Goal: Task Accomplishment & Management: Manage account settings

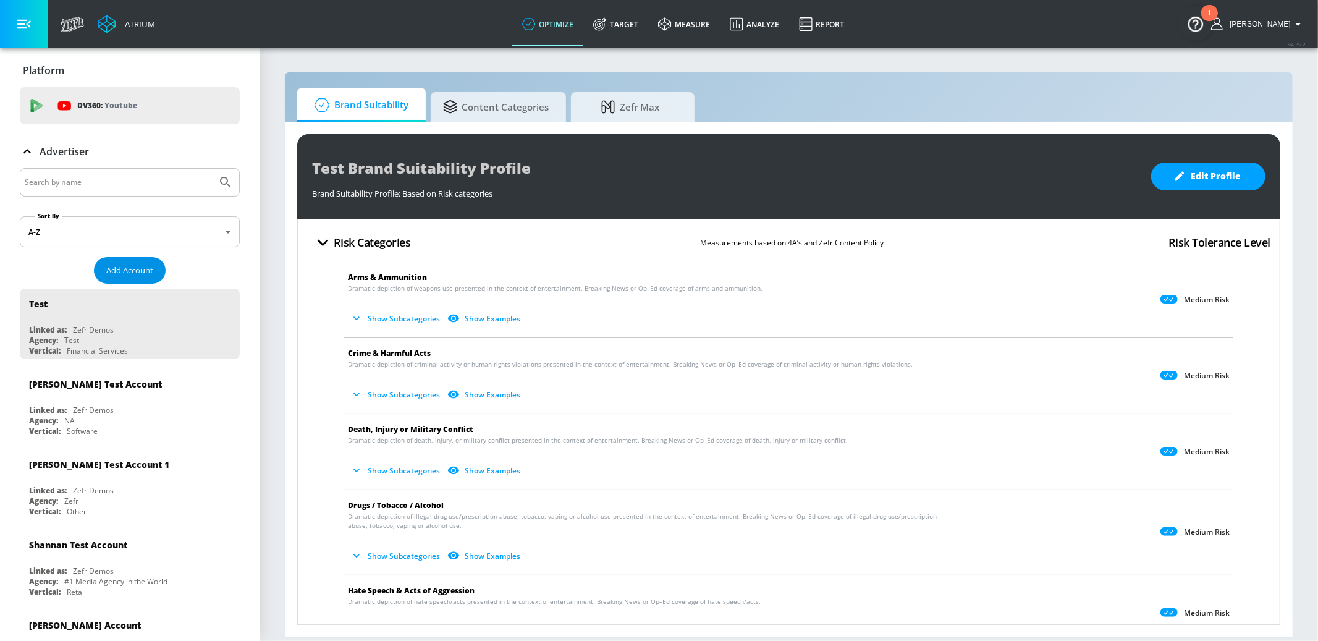
click at [143, 274] on span "Add Account" at bounding box center [129, 270] width 47 height 14
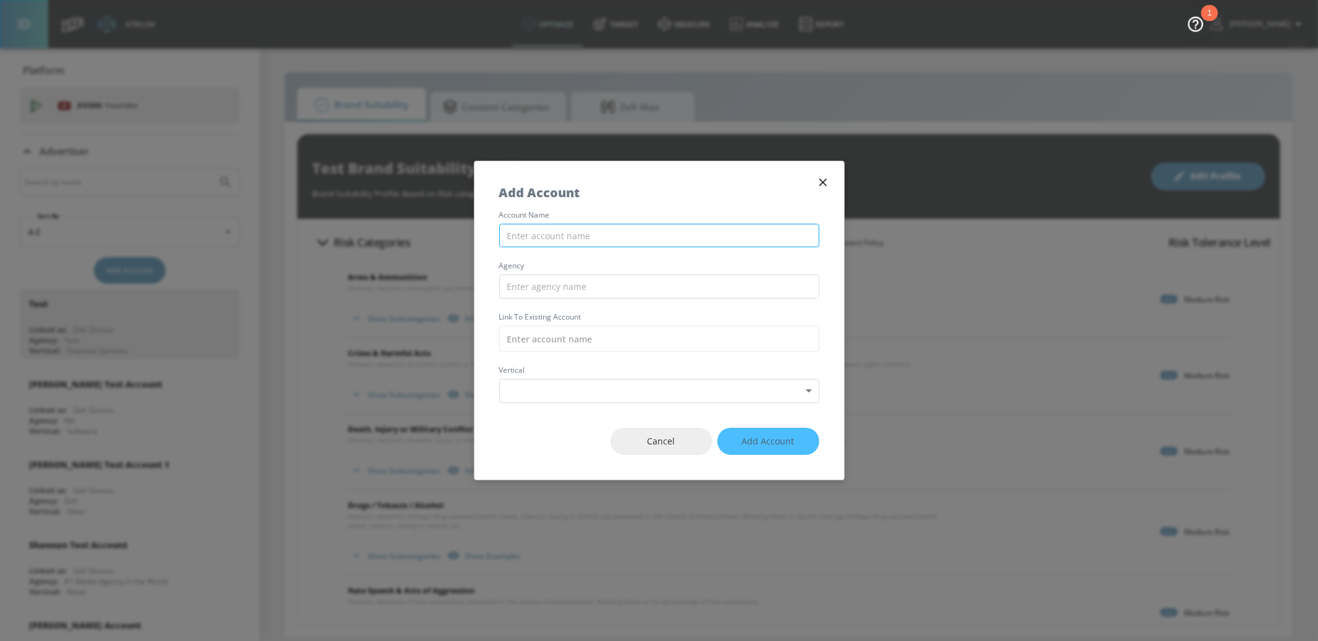
click at [575, 219] on div "account name agency Link to Existing Account vertical Select Vertical ​" at bounding box center [659, 307] width 369 height 192
click at [572, 233] on input "text" at bounding box center [659, 236] width 320 height 24
type input "Bank of America - US - YouTube"
type input "Starcom"
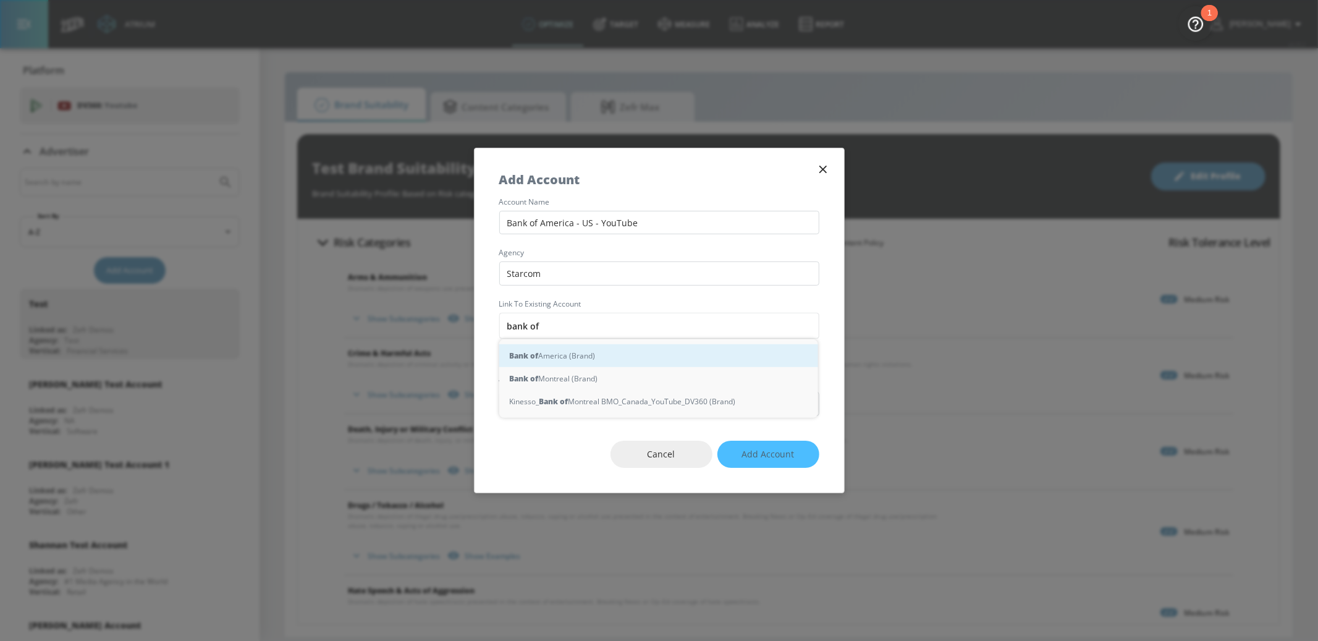
click at [599, 348] on div "Bank of America (Brand)" at bounding box center [658, 355] width 319 height 23
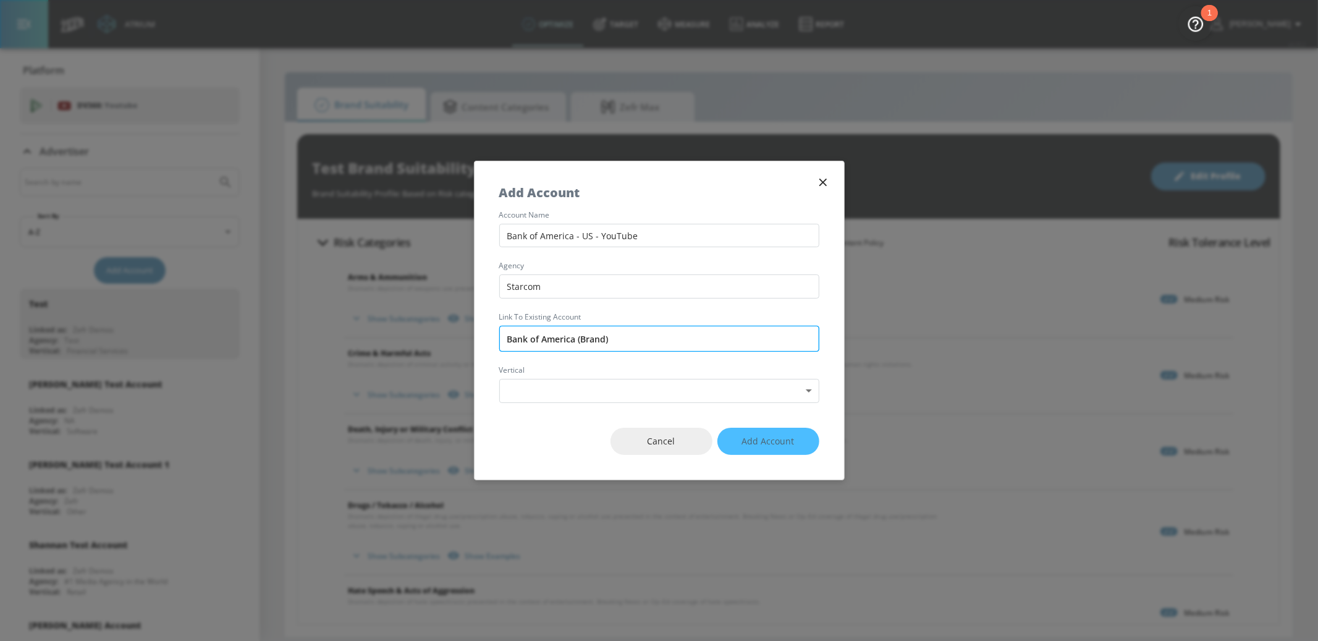
click at [557, 337] on input "Bank of America (Brand)" at bounding box center [659, 339] width 320 height 26
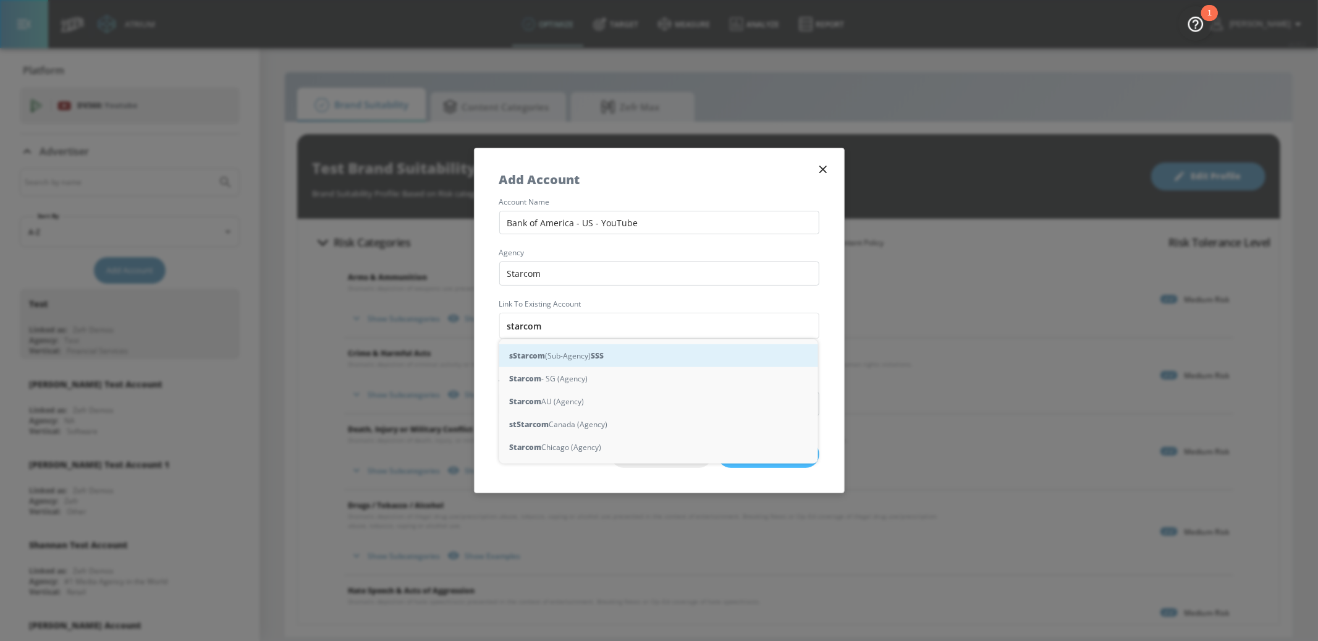
click at [573, 357] on div "s Starcom (Sub-Agency) S S S" at bounding box center [658, 355] width 319 height 23
type input "Starcom (Sub-Agency)"
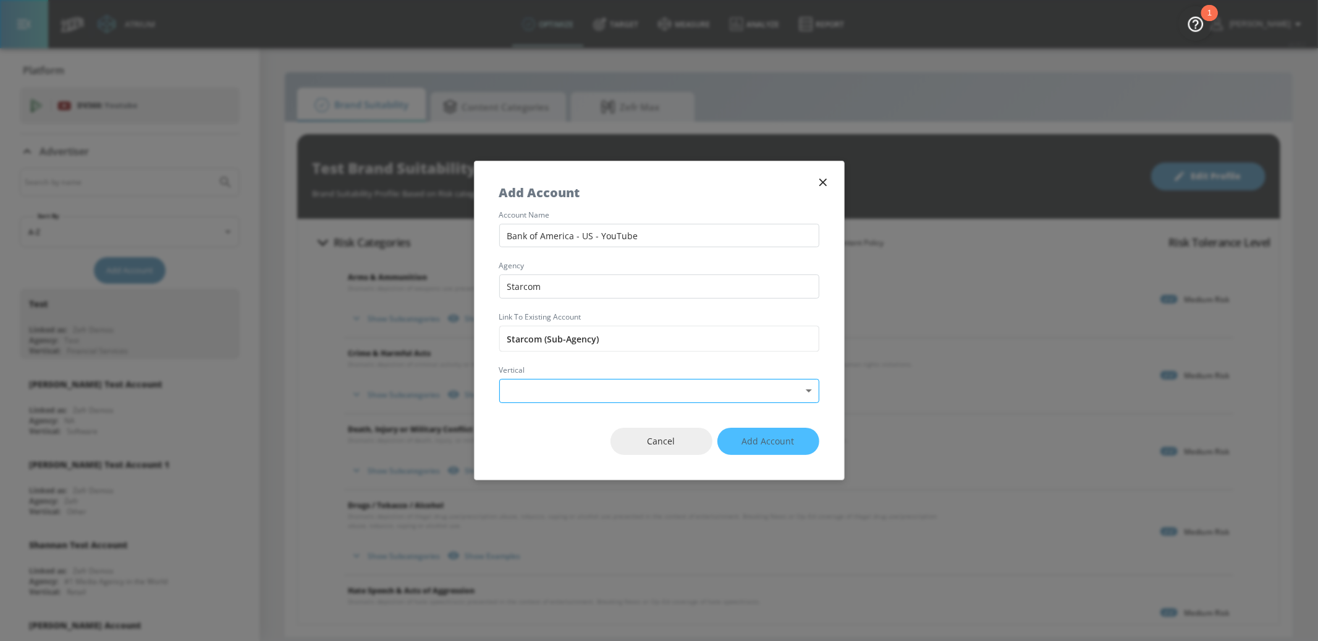
click at [567, 387] on body "Atrium optimize Target measure Analyze Report optimize Target measure Analyze R…" at bounding box center [659, 320] width 1318 height 641
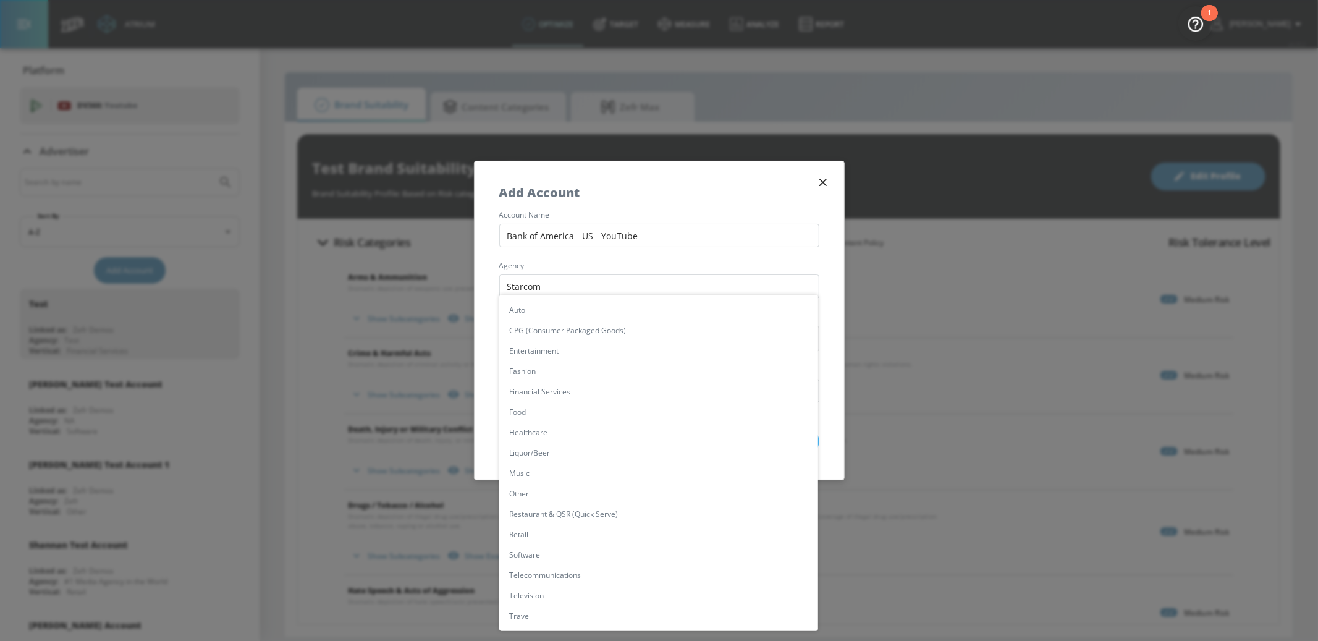
click at [577, 394] on li "Financial Services" at bounding box center [658, 391] width 319 height 20
type input "[object Object]"
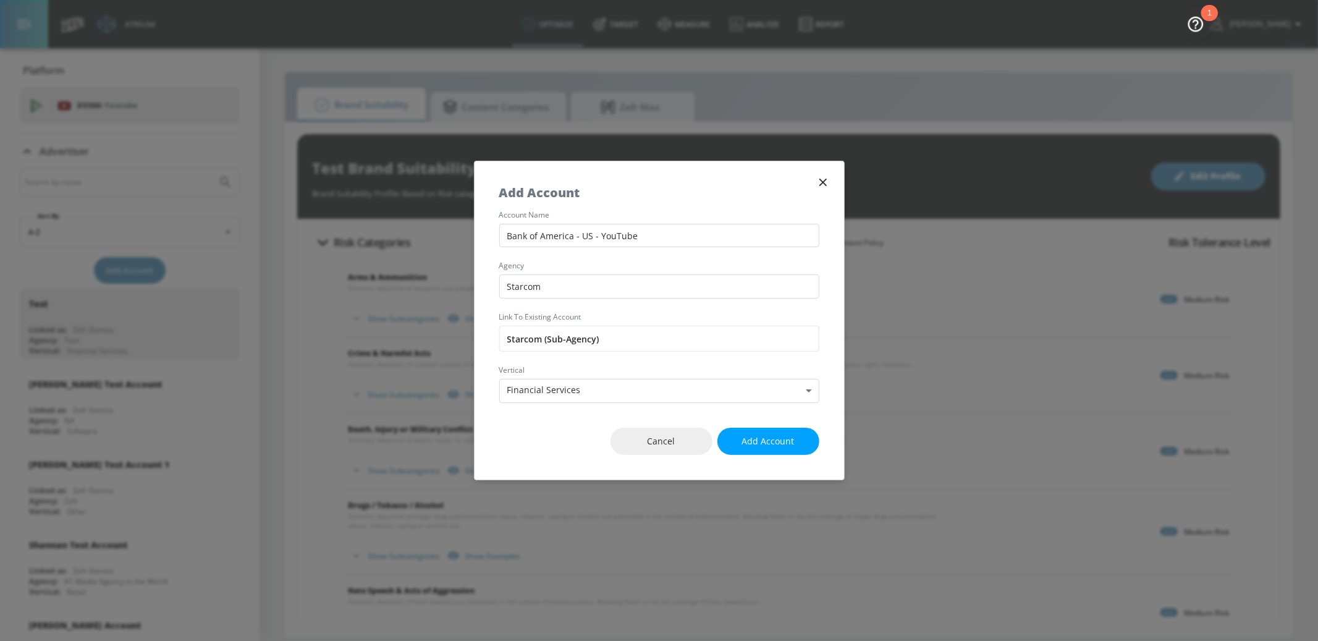
click at [764, 436] on span "Add Account" at bounding box center [768, 441] width 53 height 15
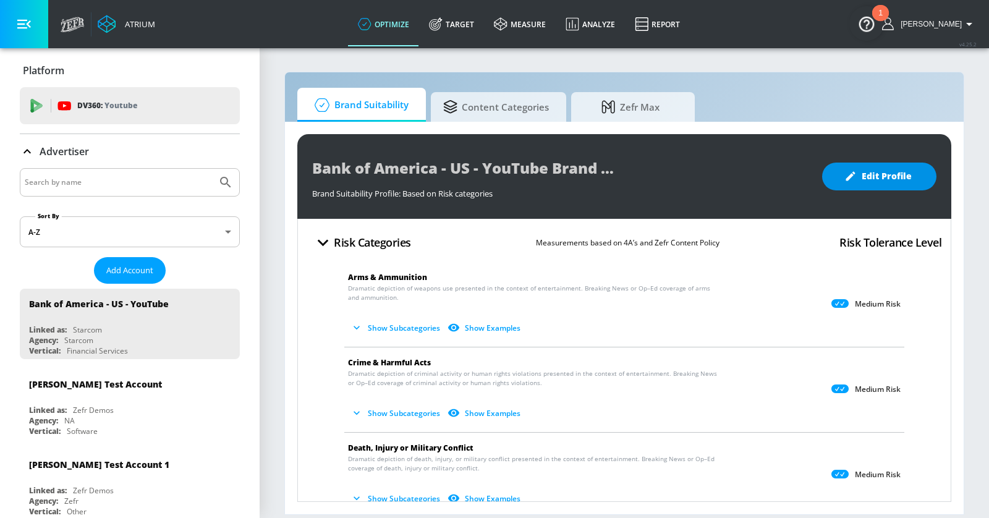
click at [874, 177] on span "Edit Profile" at bounding box center [878, 176] width 65 height 15
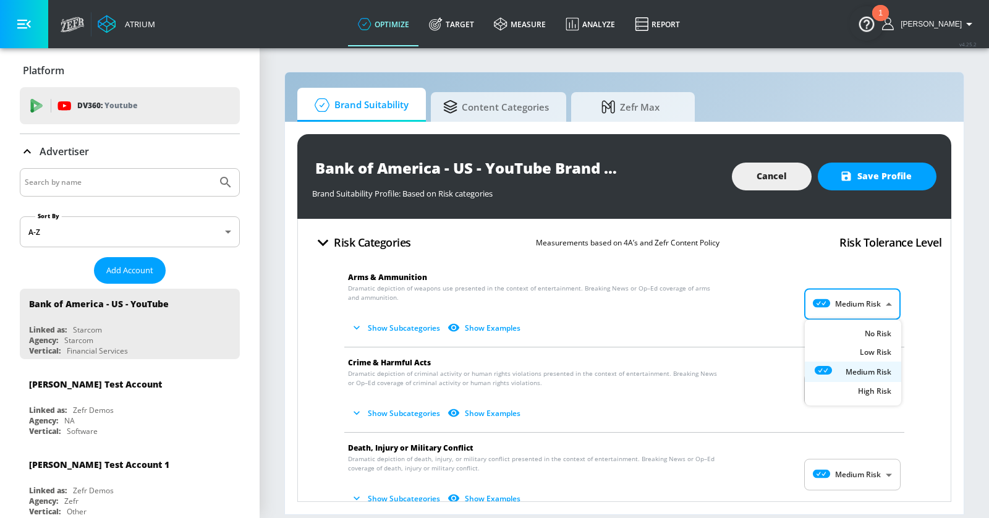
click at [889, 296] on body "Atrium optimize Target measure Analyze Report optimize Target measure Analyze R…" at bounding box center [494, 259] width 989 height 518
click at [877, 347] on li "Low Risk" at bounding box center [852, 355] width 96 height 20
type input "LOW"
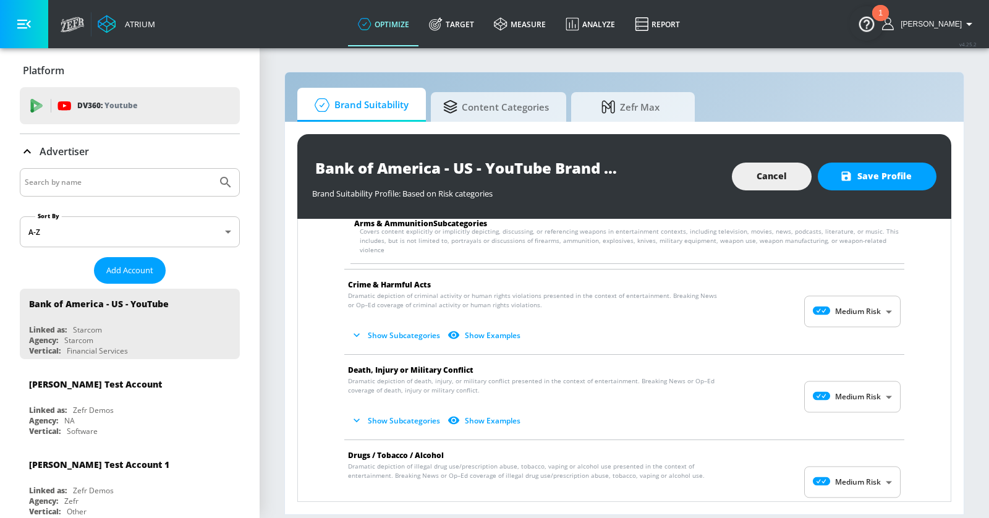
scroll to position [180, 0]
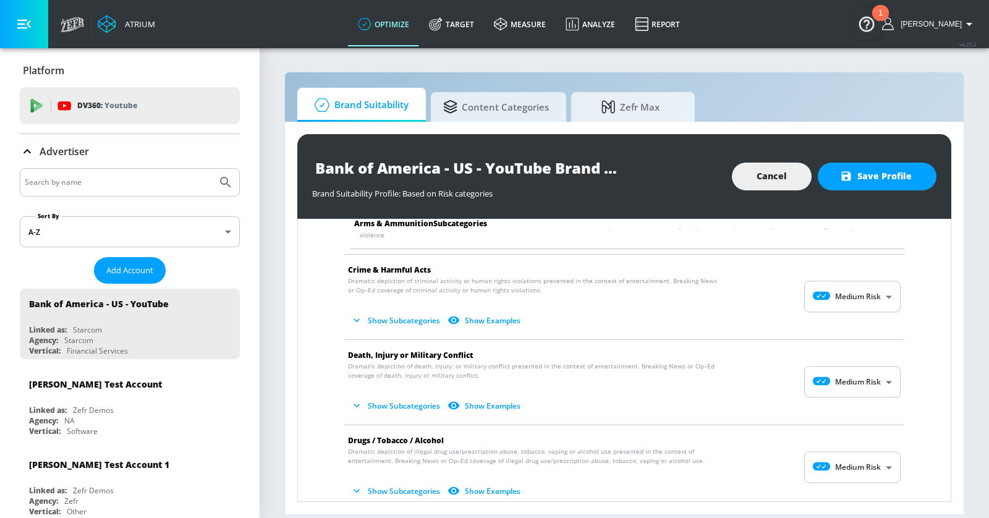
click at [876, 292] on body "Atrium optimize Target measure Analyze Report optimize Target measure Analyze R…" at bounding box center [494, 259] width 989 height 518
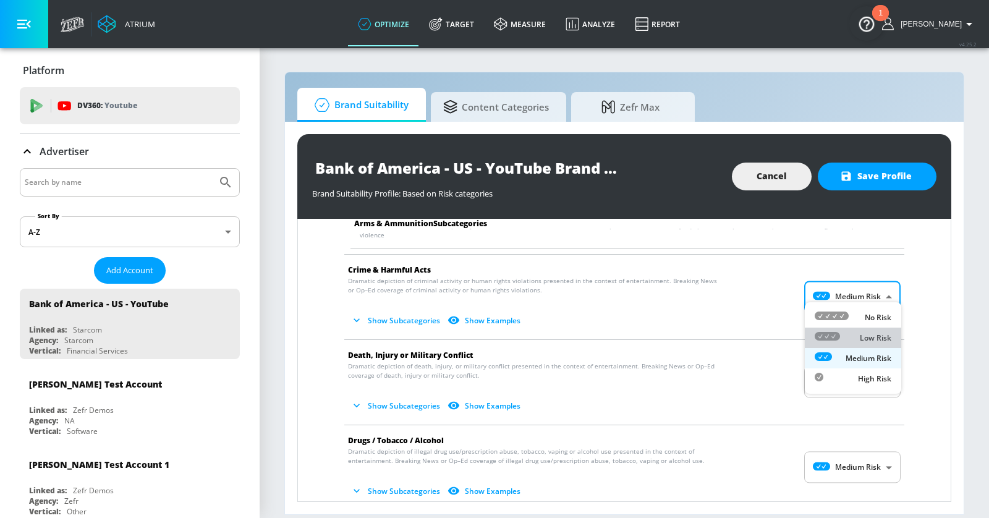
click at [876, 345] on li "Low Risk" at bounding box center [852, 337] width 96 height 20
type input "LOW"
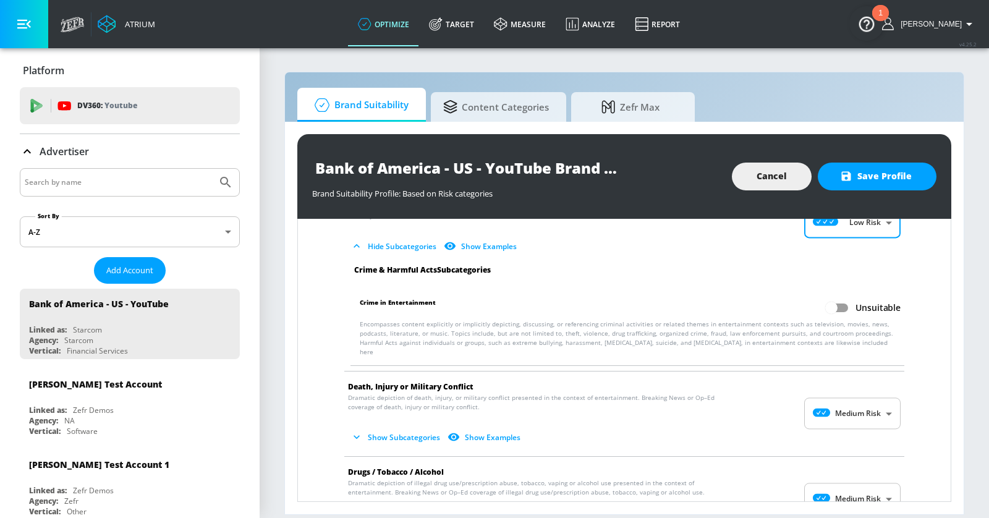
scroll to position [261, 0]
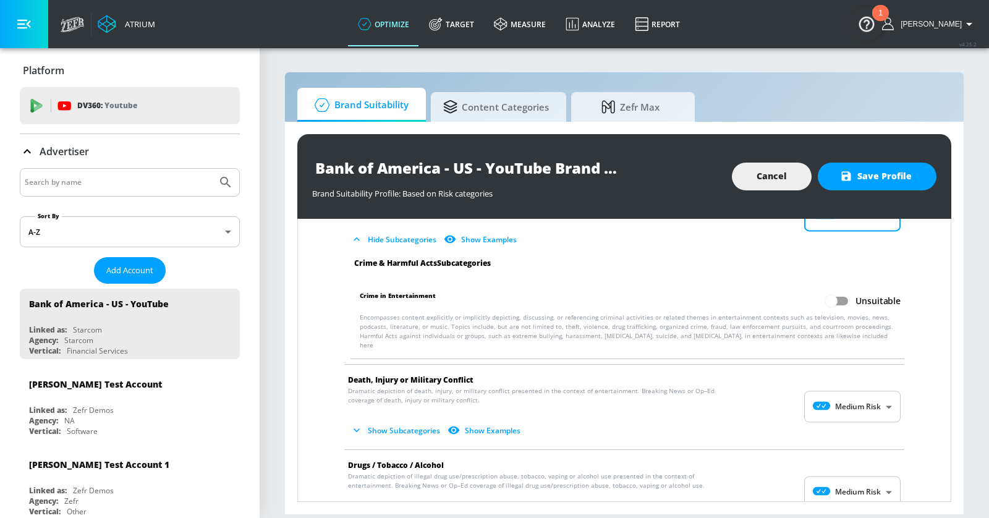
click at [891, 382] on body "Atrium optimize Target measure Analyze Report optimize Target measure Analyze R…" at bounding box center [494, 259] width 989 height 518
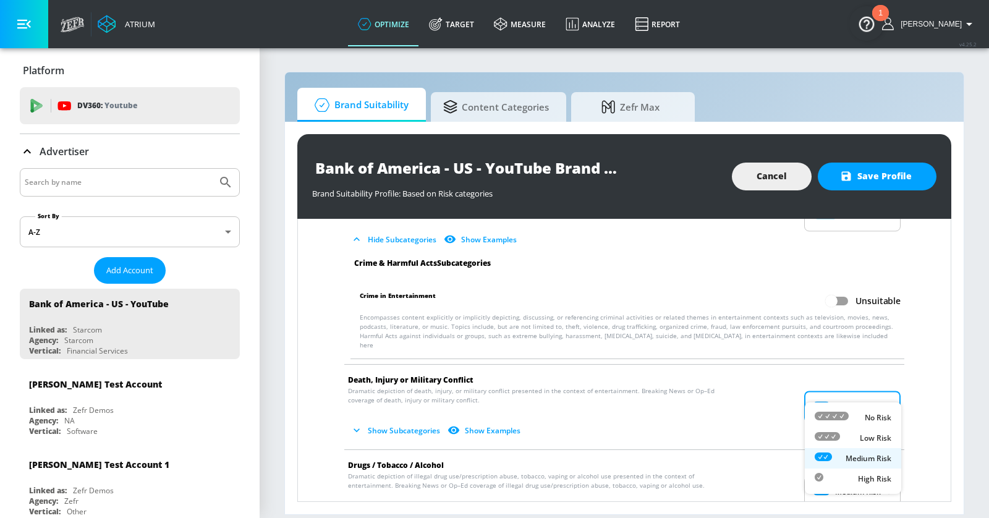
click at [880, 432] on p "Low Risk" at bounding box center [875, 437] width 32 height 11
type input "LOW"
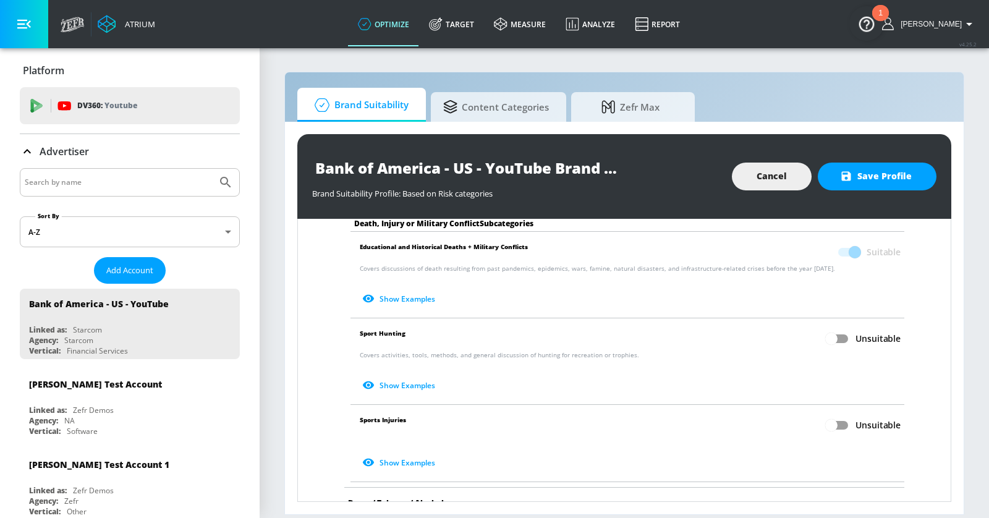
scroll to position [615, 0]
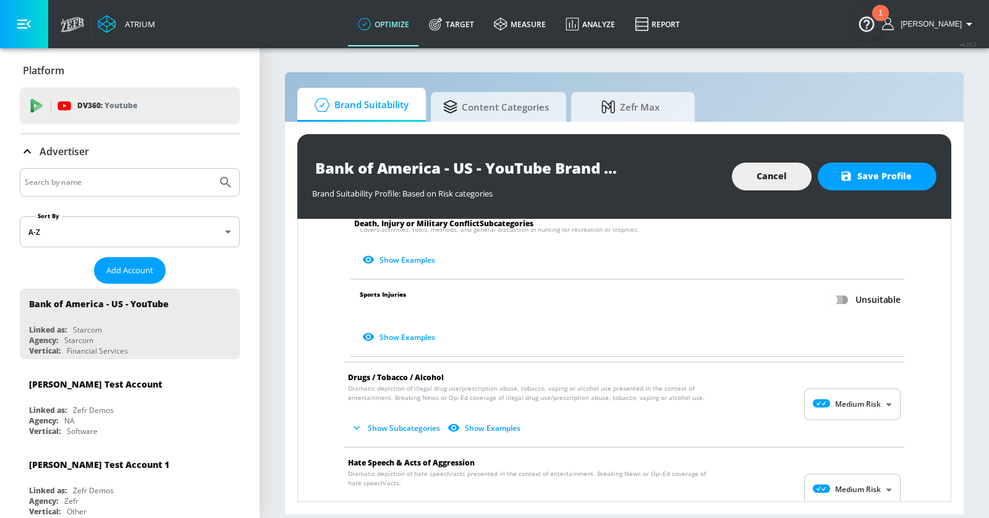
click at [843, 288] on input "Unsuitable" at bounding box center [831, 299] width 70 height 23
checkbox input "true"
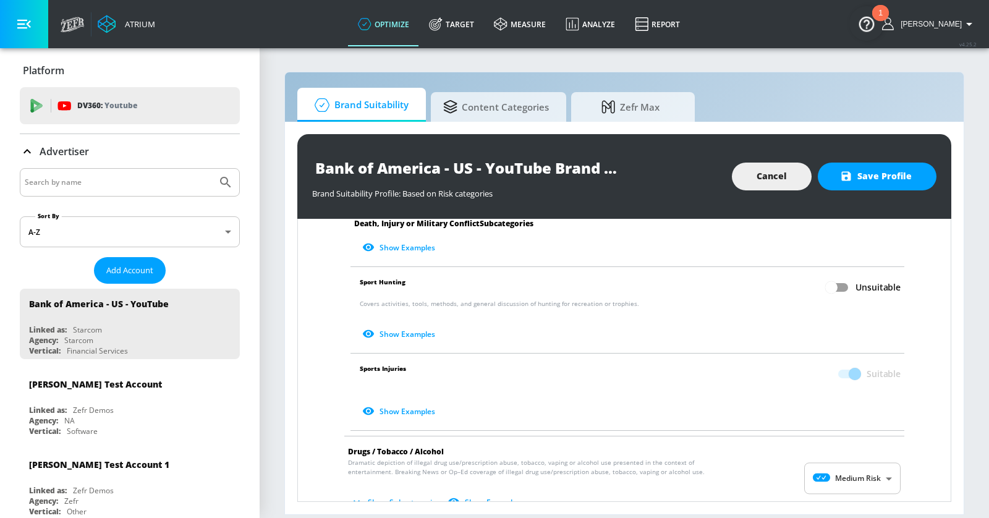
scroll to position [583, 0]
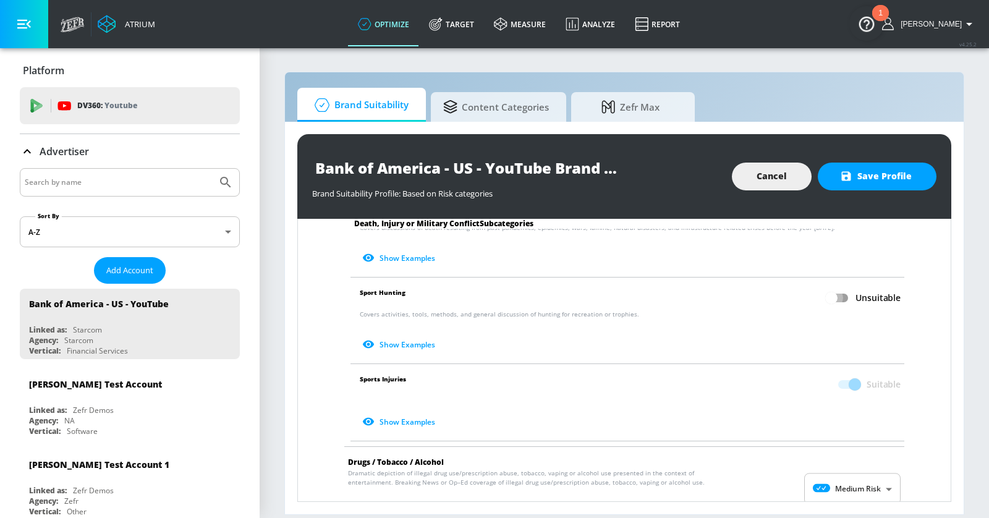
click at [835, 286] on input "Unsuitable" at bounding box center [831, 297] width 70 height 23
checkbox input "true"
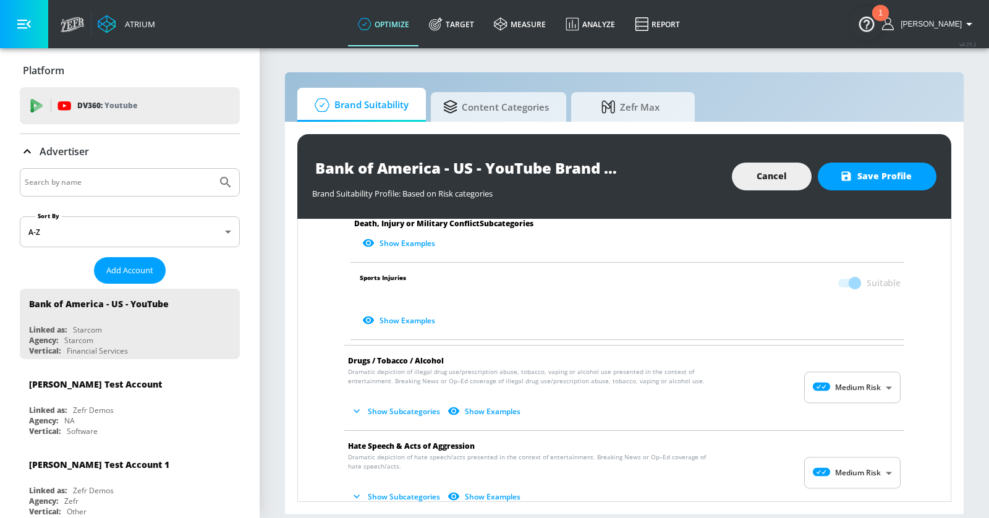
scroll to position [731, 0]
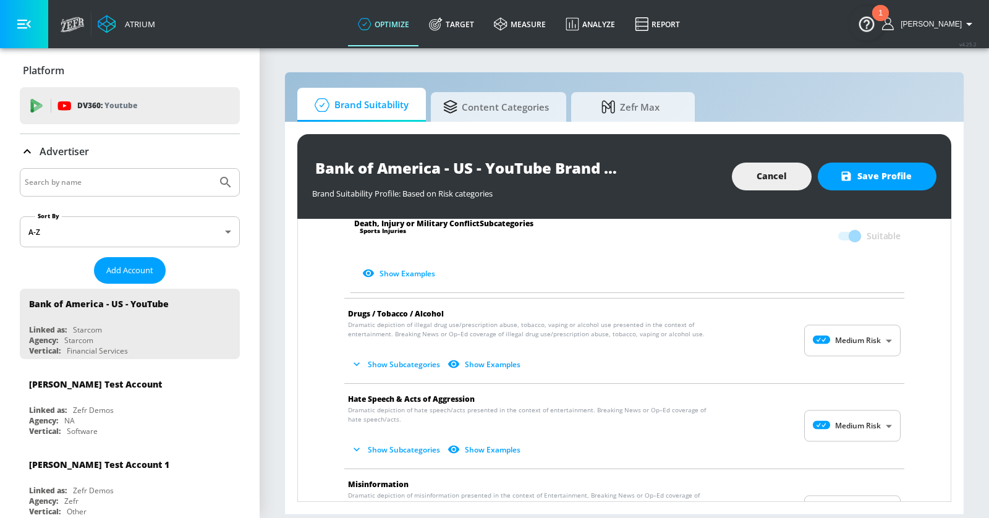
click at [876, 326] on body "Atrium optimize Target measure Analyze Report optimize Target measure Analyze R…" at bounding box center [494, 259] width 989 height 518
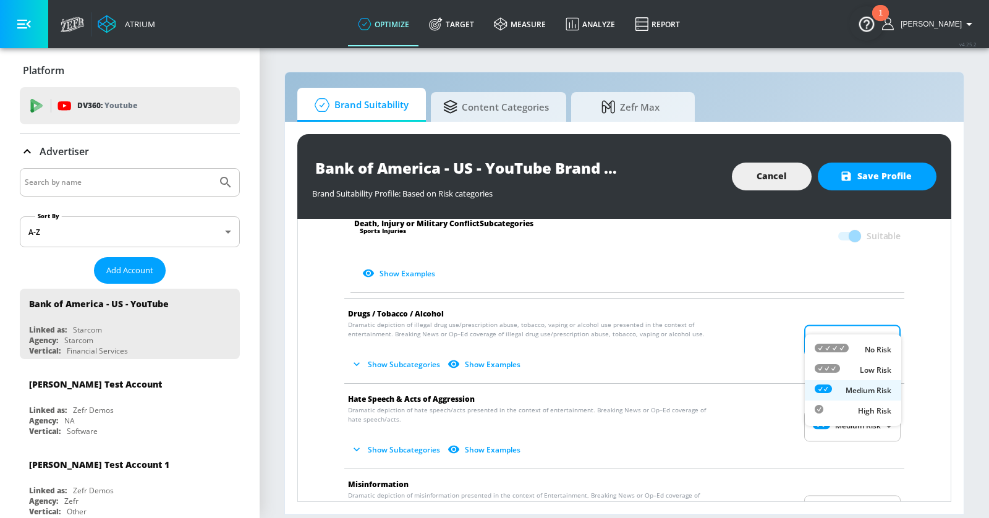
click at [872, 370] on p "Low Risk" at bounding box center [875, 370] width 32 height 11
type input "LOW"
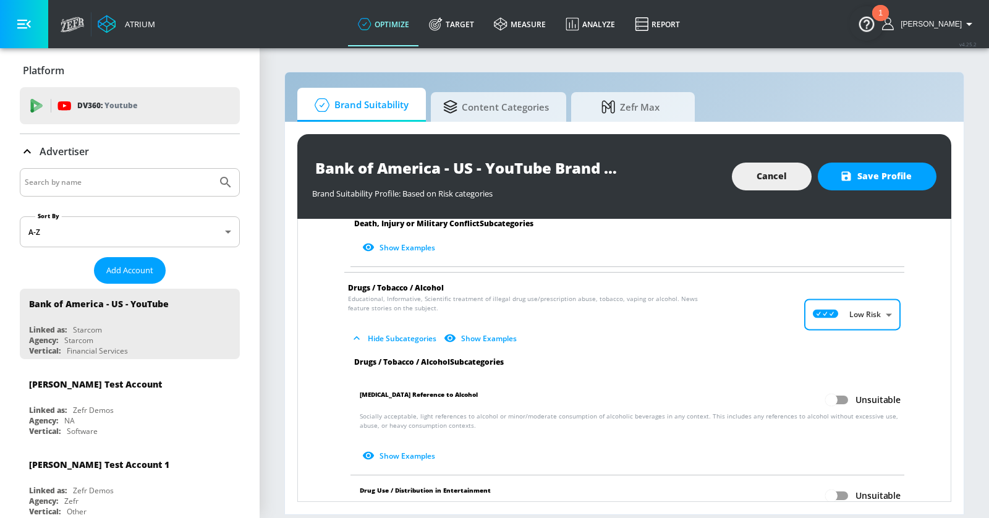
scroll to position [776, 0]
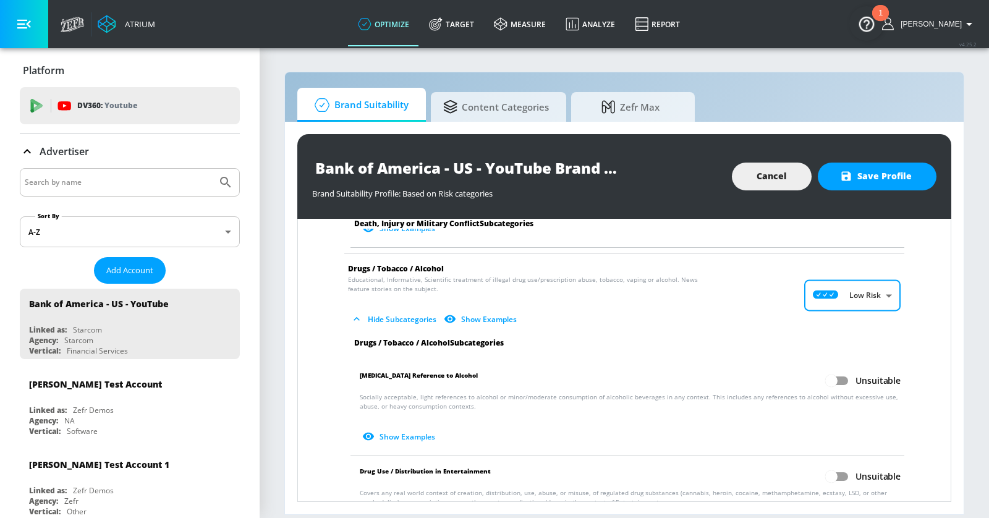
click at [851, 369] on input "Unsuitable" at bounding box center [831, 380] width 70 height 23
checkbox input "true"
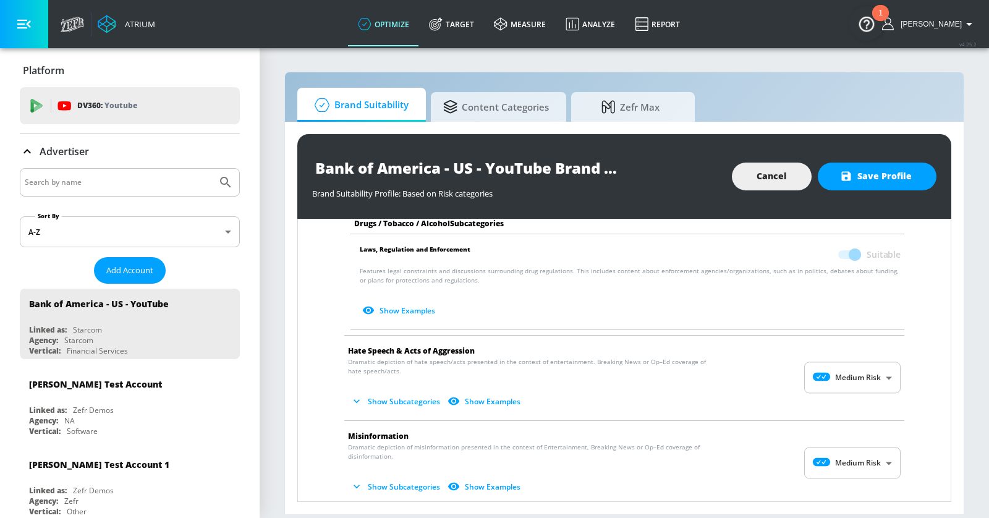
scroll to position [1107, 0]
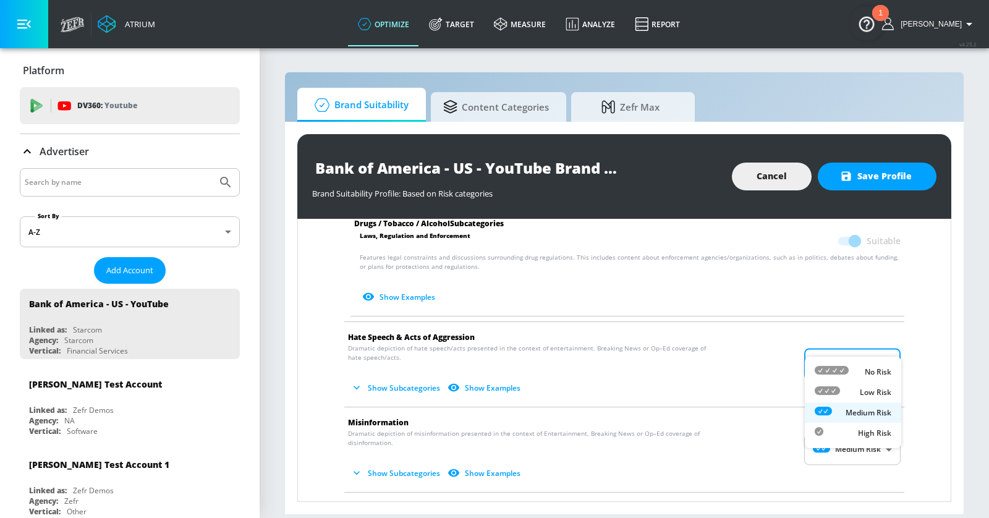
click at [872, 350] on body "Atrium optimize Target measure Analyze Report optimize Target measure Analyze R…" at bounding box center [494, 259] width 989 height 518
click at [865, 388] on p "Low Risk" at bounding box center [875, 392] width 32 height 11
type input "LOW"
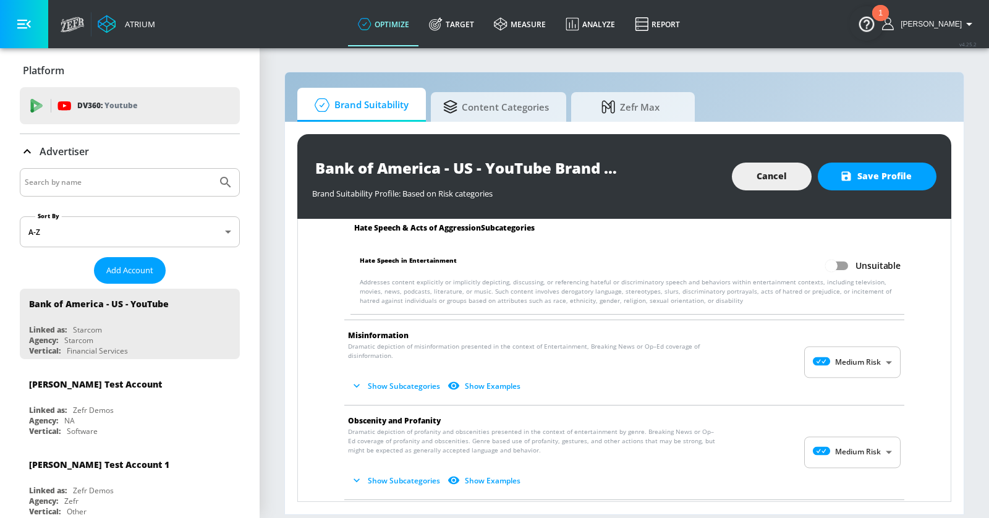
scroll to position [1289, 0]
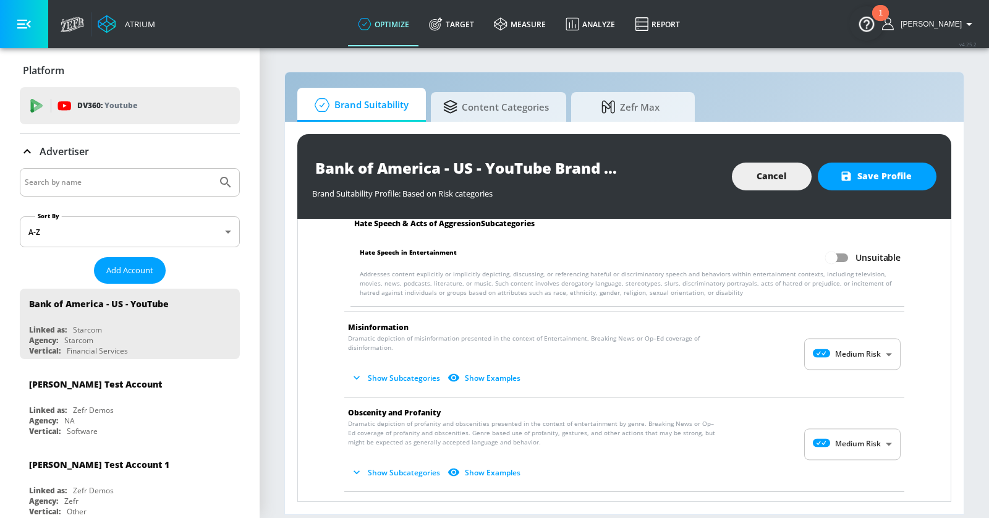
click at [875, 368] on span "Show Subcategories Show Examples" at bounding box center [614, 378] width 533 height 20
click at [872, 339] on body "Atrium optimize Target measure Analyze Report optimize Target measure Analyze R…" at bounding box center [494, 259] width 989 height 518
click at [870, 371] on li "Low Risk" at bounding box center [852, 381] width 96 height 20
type input "LOW"
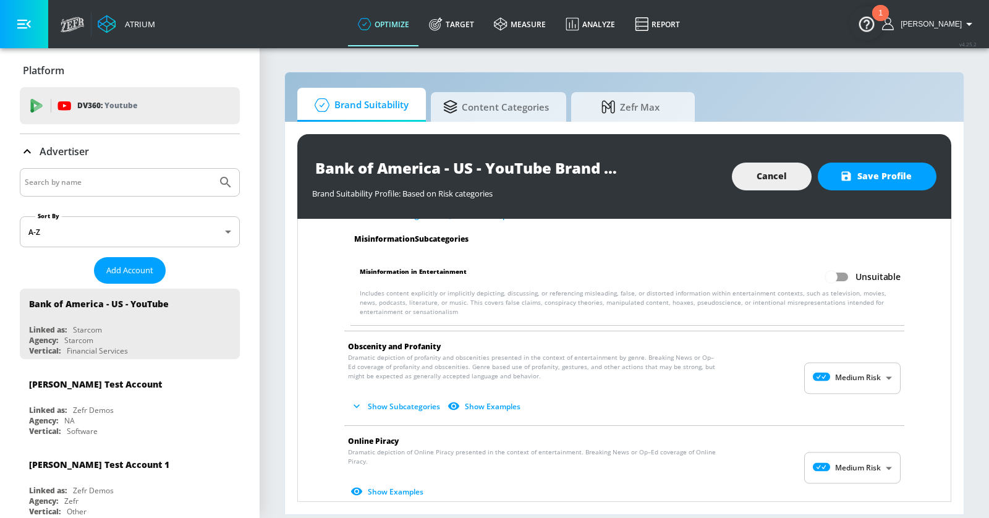
scroll to position [1462, 0]
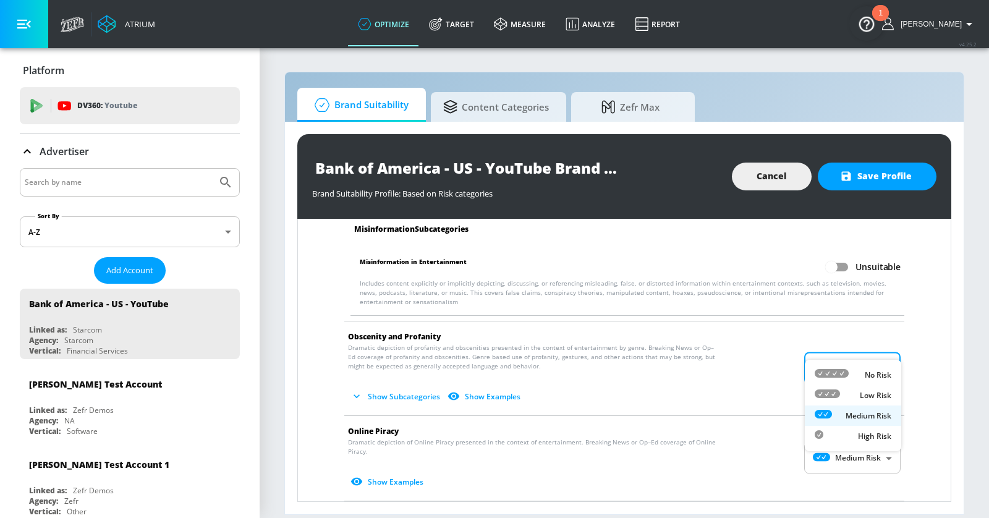
click at [881, 339] on body "Atrium optimize Target measure Analyze Report optimize Target measure Analyze R…" at bounding box center [494, 259] width 989 height 518
click at [879, 386] on li "Low Risk" at bounding box center [852, 395] width 96 height 20
type input "LOW"
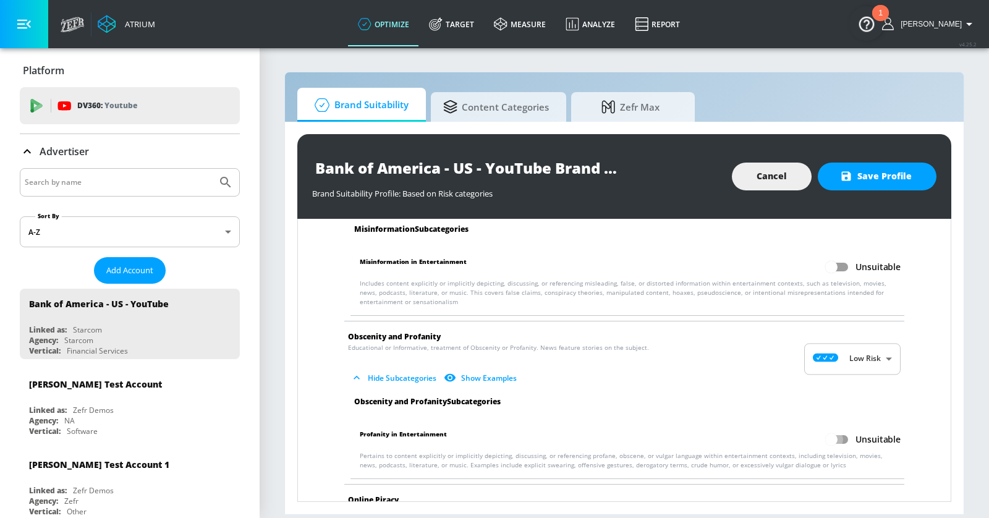
click at [843, 428] on input "Unsuitable" at bounding box center [831, 439] width 70 height 23
checkbox input "true"
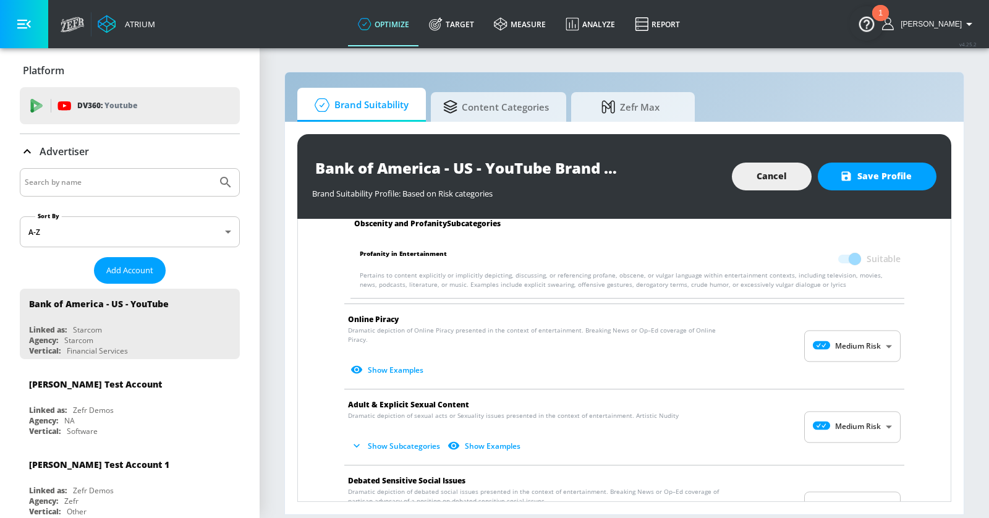
scroll to position [1659, 0]
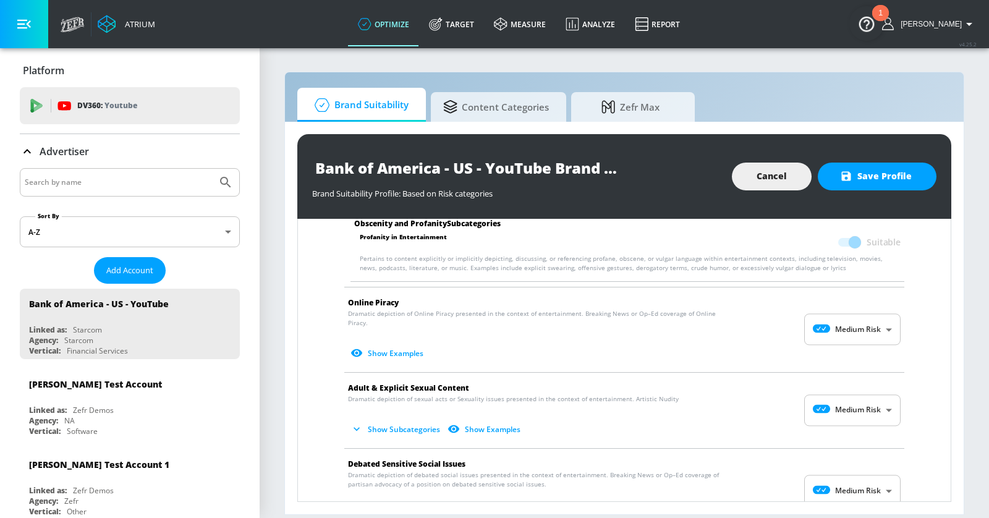
click at [861, 315] on body "Atrium optimize Target measure Analyze Report optimize Target measure Analyze R…" at bounding box center [494, 259] width 989 height 518
drag, startPoint x: 856, startPoint y: 354, endPoint x: 856, endPoint y: 342, distance: 12.4
click at [856, 354] on div "Low Risk" at bounding box center [852, 355] width 77 height 13
type input "LOW"
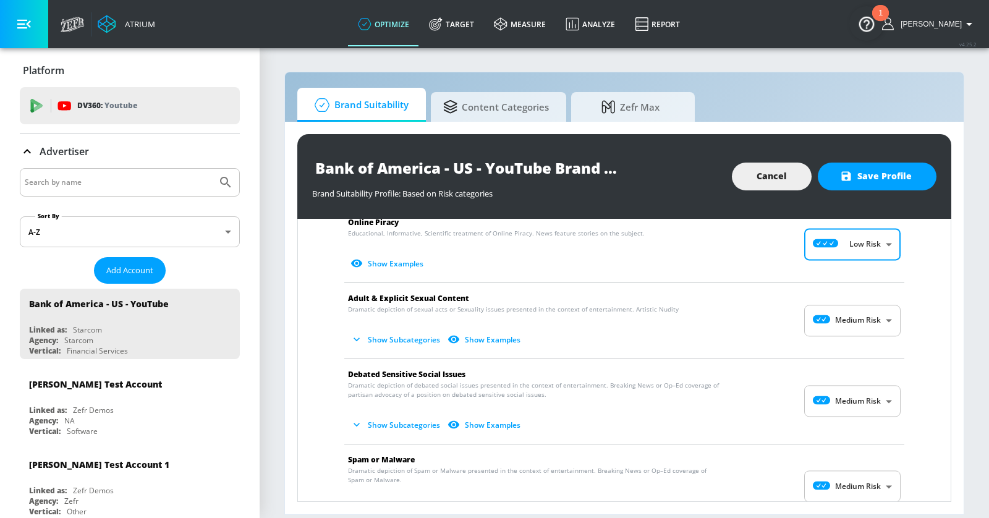
scroll to position [1750, 0]
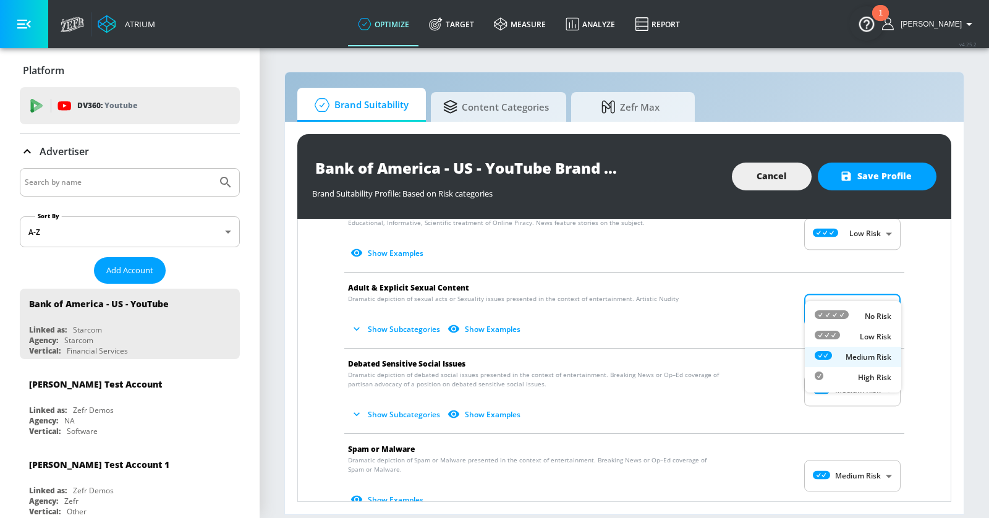
click at [860, 295] on body "Atrium optimize Target measure Analyze Report optimize Target measure Analyze R…" at bounding box center [494, 259] width 989 height 518
click at [856, 336] on div "Low Risk" at bounding box center [852, 336] width 77 height 13
type input "LOW"
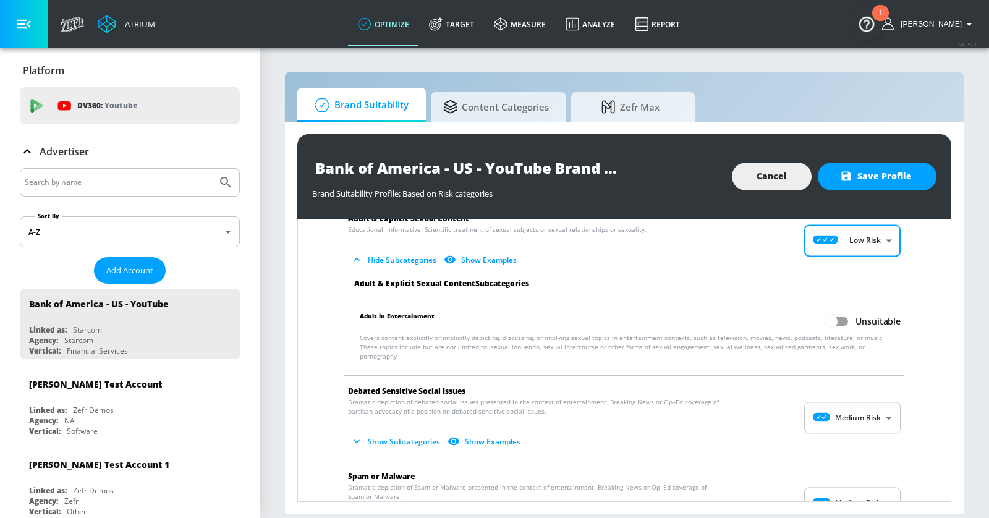
scroll to position [1833, 0]
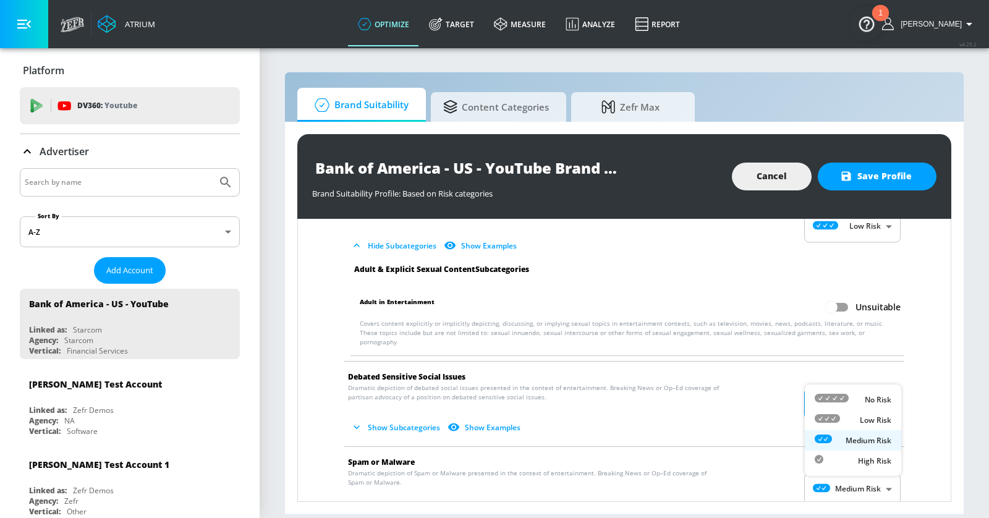
click at [866, 366] on body "Atrium optimize Target measure Analyze Report optimize Target measure Analyze R…" at bounding box center [494, 259] width 989 height 518
click at [857, 411] on li "Low Risk" at bounding box center [852, 420] width 96 height 20
type input "LOW"
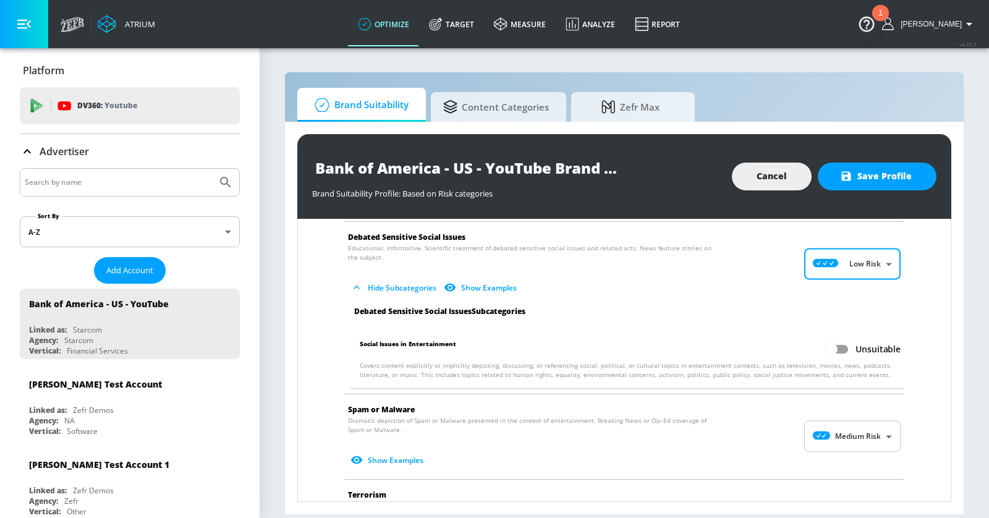
scroll to position [1974, 0]
click at [866, 402] on body "Atrium optimize Target measure Analyze Report optimize Target measure Analyze R…" at bounding box center [494, 259] width 989 height 518
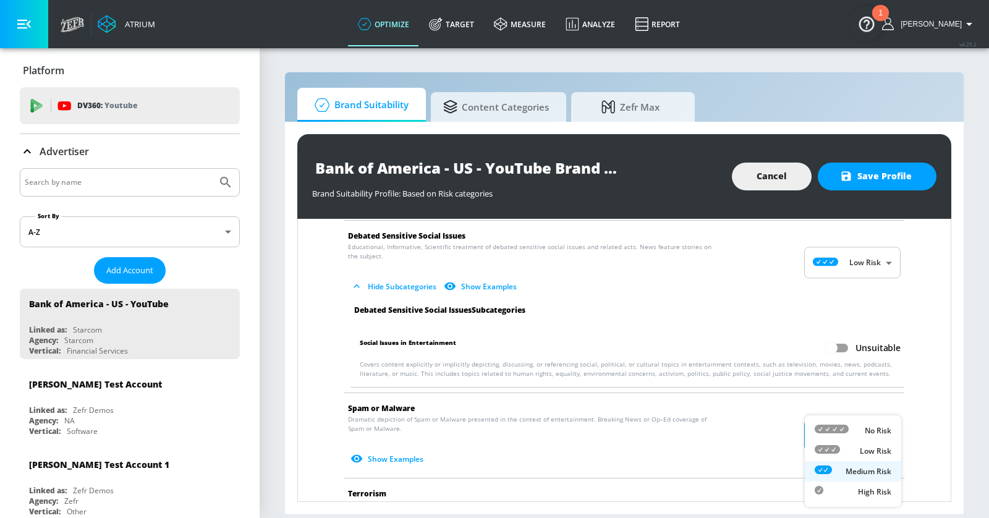
click at [862, 446] on p "Low Risk" at bounding box center [875, 450] width 32 height 11
type input "LOW"
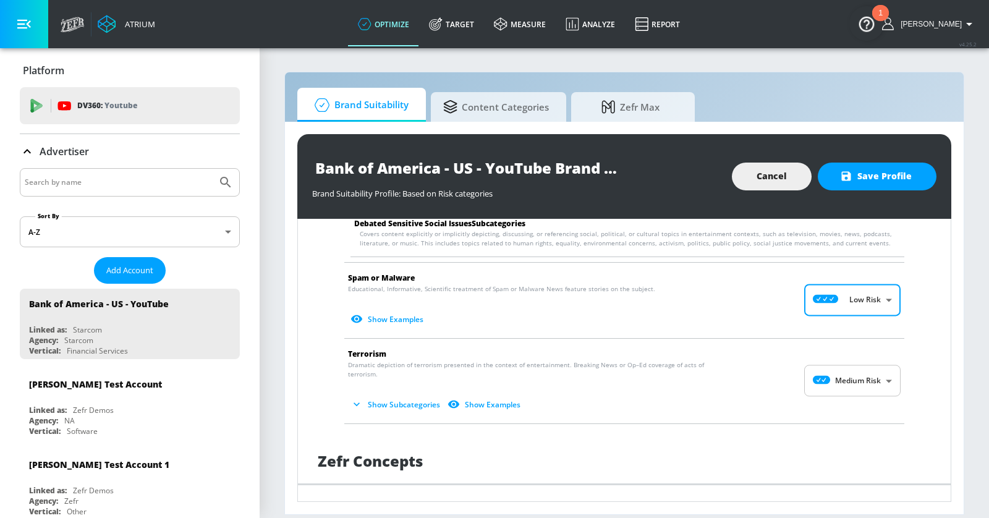
scroll to position [2121, 0]
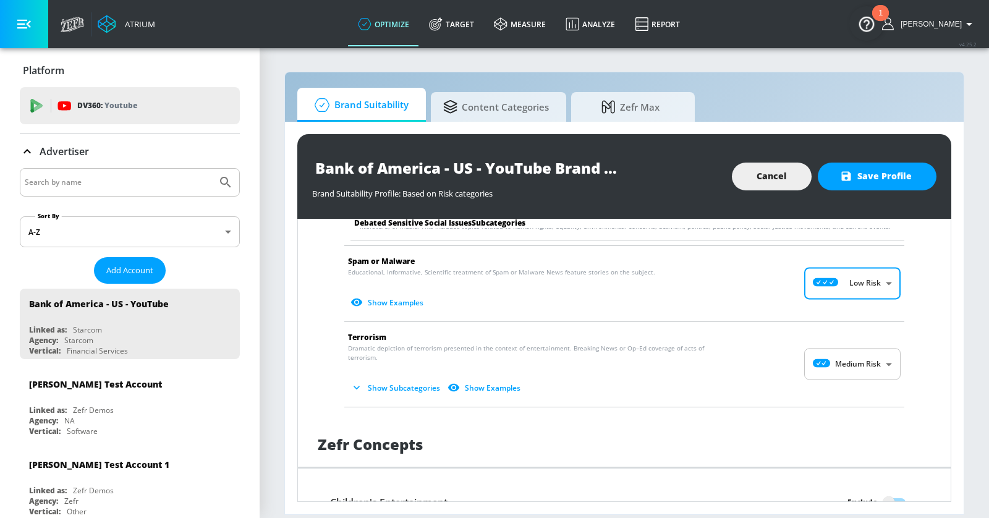
click at [857, 334] on body "Atrium optimize Target measure Analyze Report optimize Target measure Analyze R…" at bounding box center [494, 259] width 989 height 518
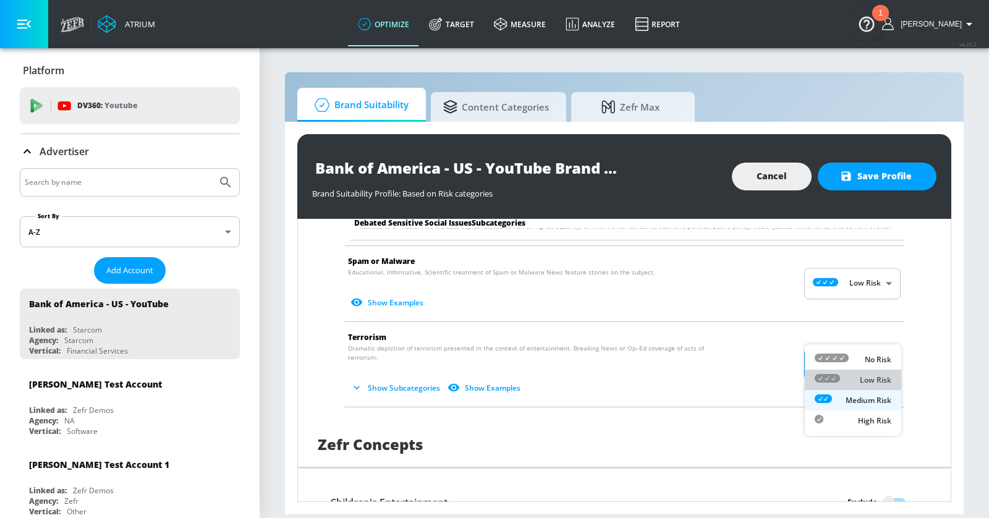
click at [862, 378] on p "Low Risk" at bounding box center [875, 379] width 32 height 11
type input "LOW"
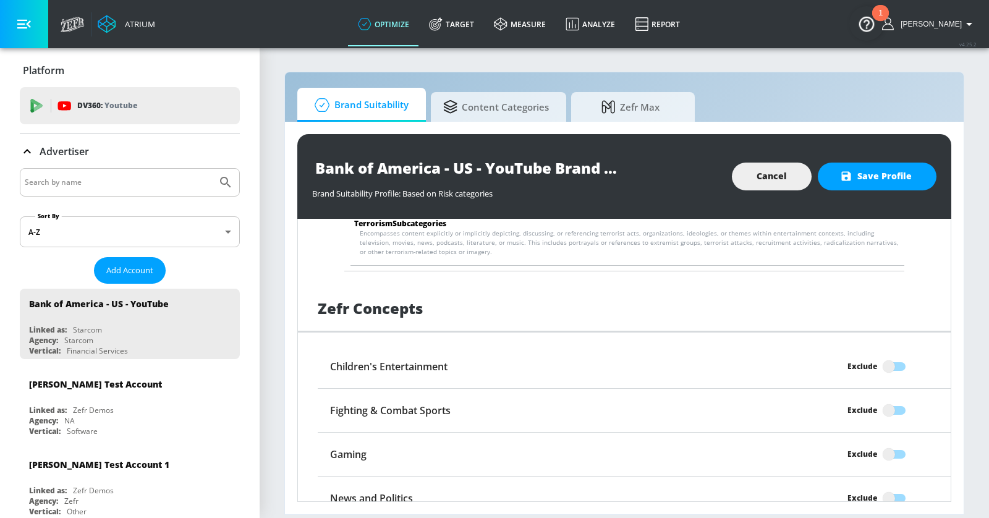
scroll to position [2365, 0]
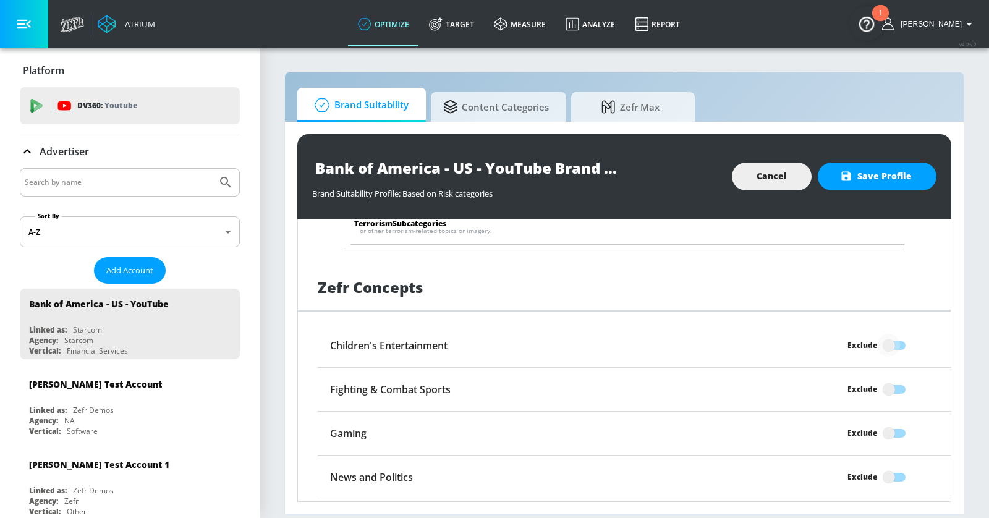
click at [901, 334] on input "Exclude" at bounding box center [888, 345] width 70 height 23
checkbox input "true"
click at [899, 509] on input "Exclude" at bounding box center [888, 520] width 70 height 23
checkbox input "true"
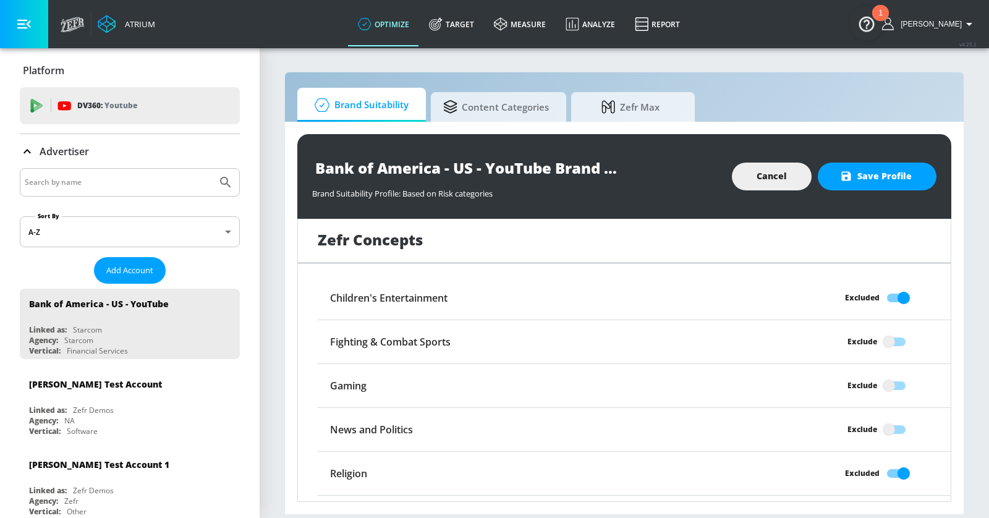
click at [891, 505] on input "Exclude" at bounding box center [888, 516] width 70 height 23
checkbox input "true"
click at [903, 330] on input "Exclude" at bounding box center [888, 341] width 70 height 23
checkbox input "true"
click at [866, 184] on button "Save Profile" at bounding box center [876, 176] width 119 height 28
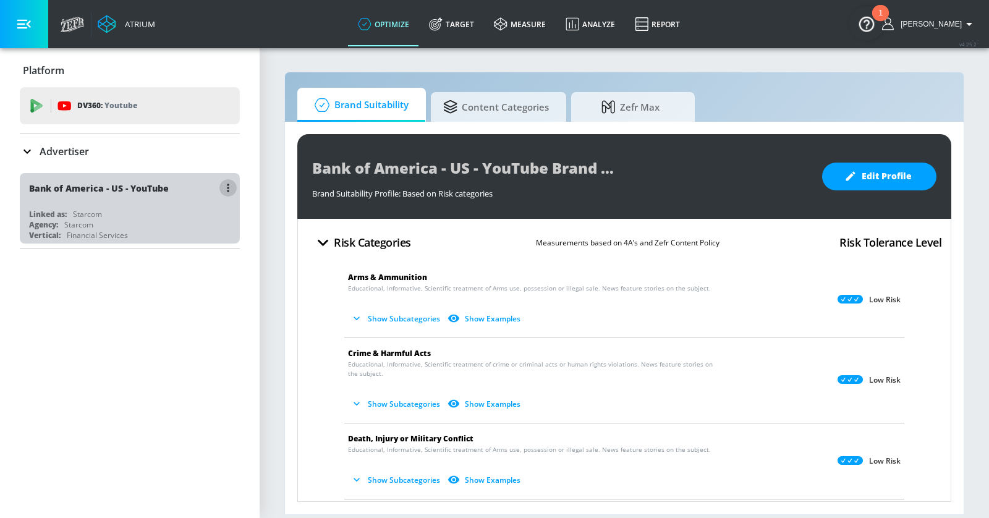
click at [227, 186] on icon "button" at bounding box center [228, 188] width 2 height 9
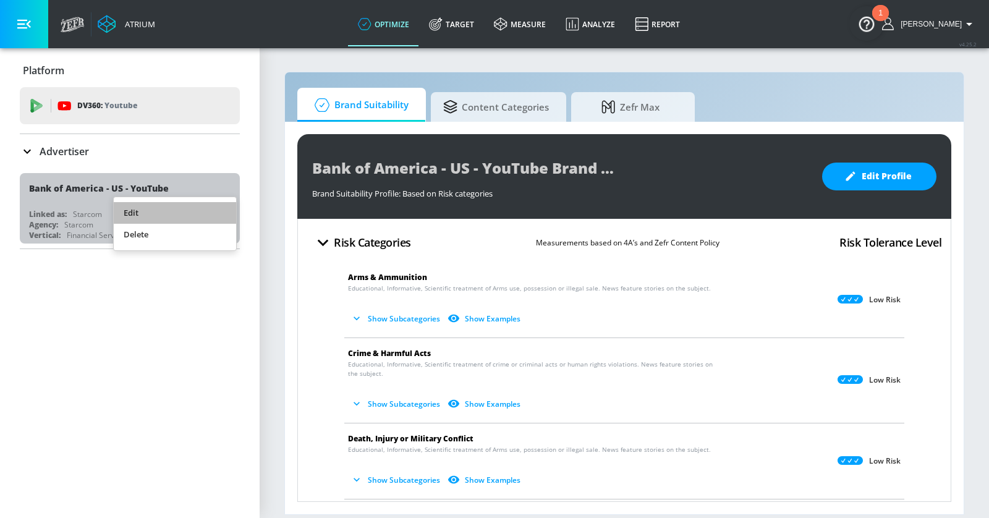
click at [192, 211] on li "Edit" at bounding box center [175, 213] width 122 height 22
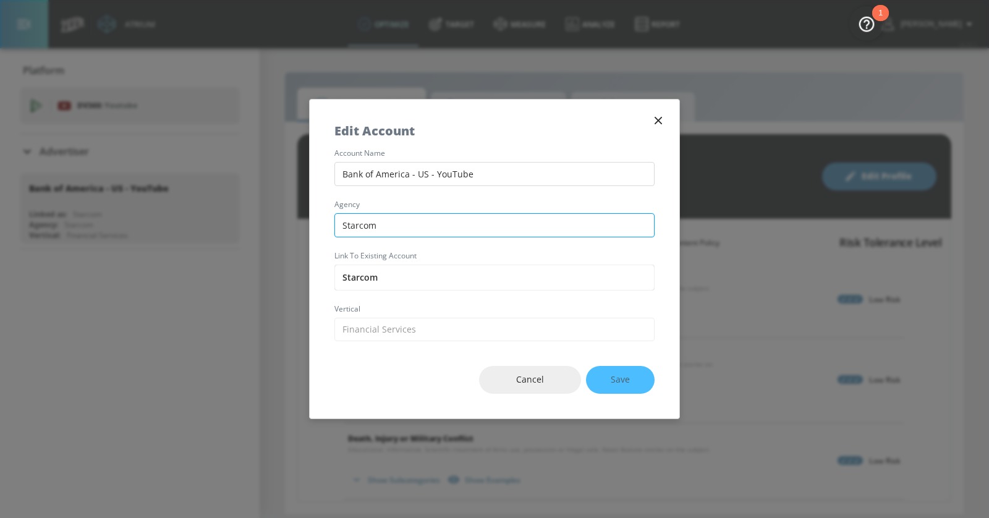
click at [460, 229] on input "Starcom" at bounding box center [494, 225] width 320 height 24
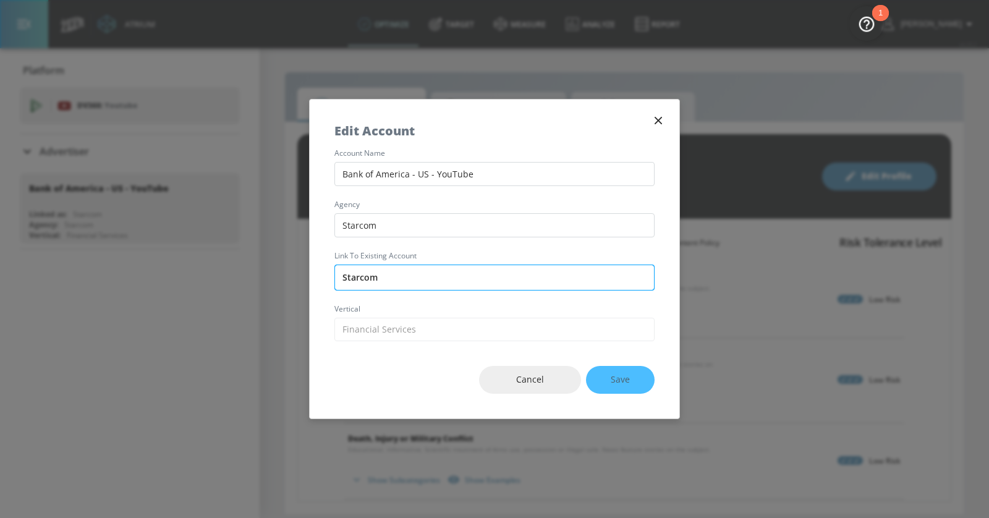
click at [430, 276] on input "Starcom" at bounding box center [494, 277] width 320 height 26
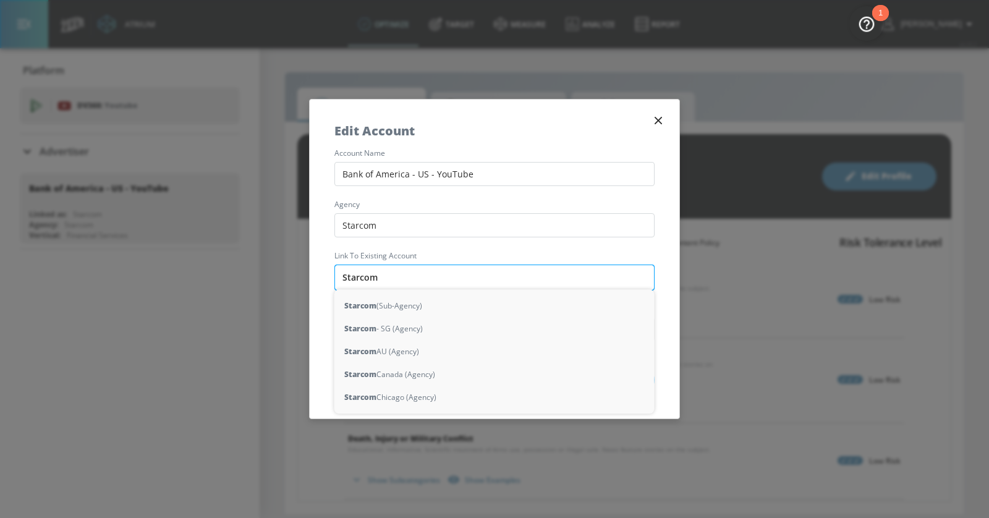
click at [430, 276] on input "Starcom" at bounding box center [494, 277] width 320 height 26
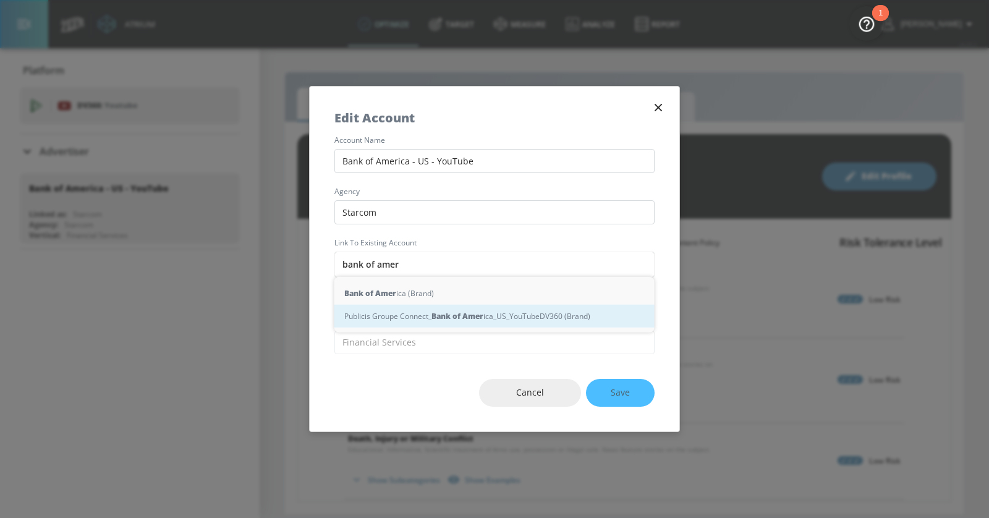
click at [447, 322] on div "Publicis Groupe Connect_ Bank of Amer ica_US_YouTubeDV360 (Brand)" at bounding box center [494, 316] width 320 height 23
type input "Publicis Groupe Connect_Bank of America_US_YouTubeDV360 (Brand)"
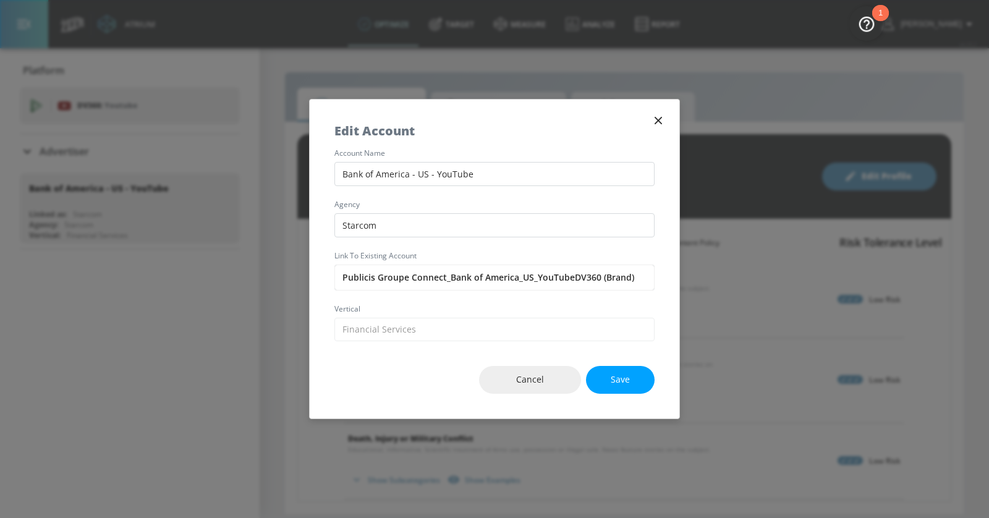
click at [618, 369] on button "Save" at bounding box center [620, 380] width 69 height 28
